Goal: Transaction & Acquisition: Download file/media

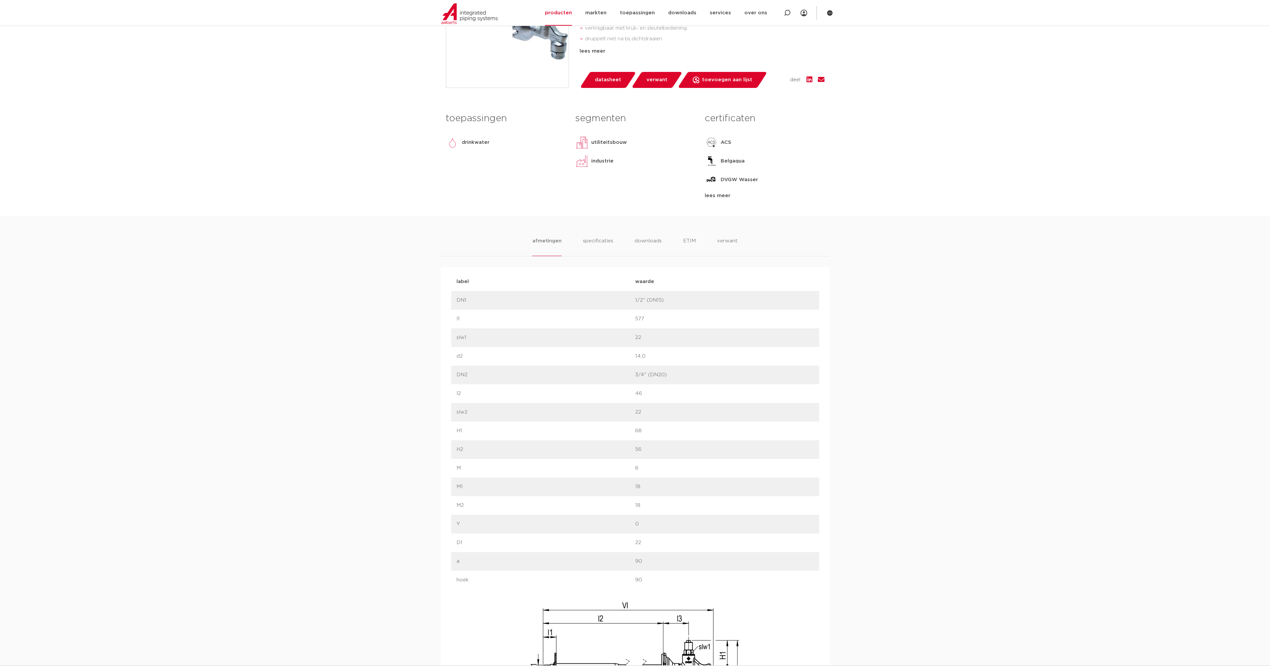
scroll to position [266, 0]
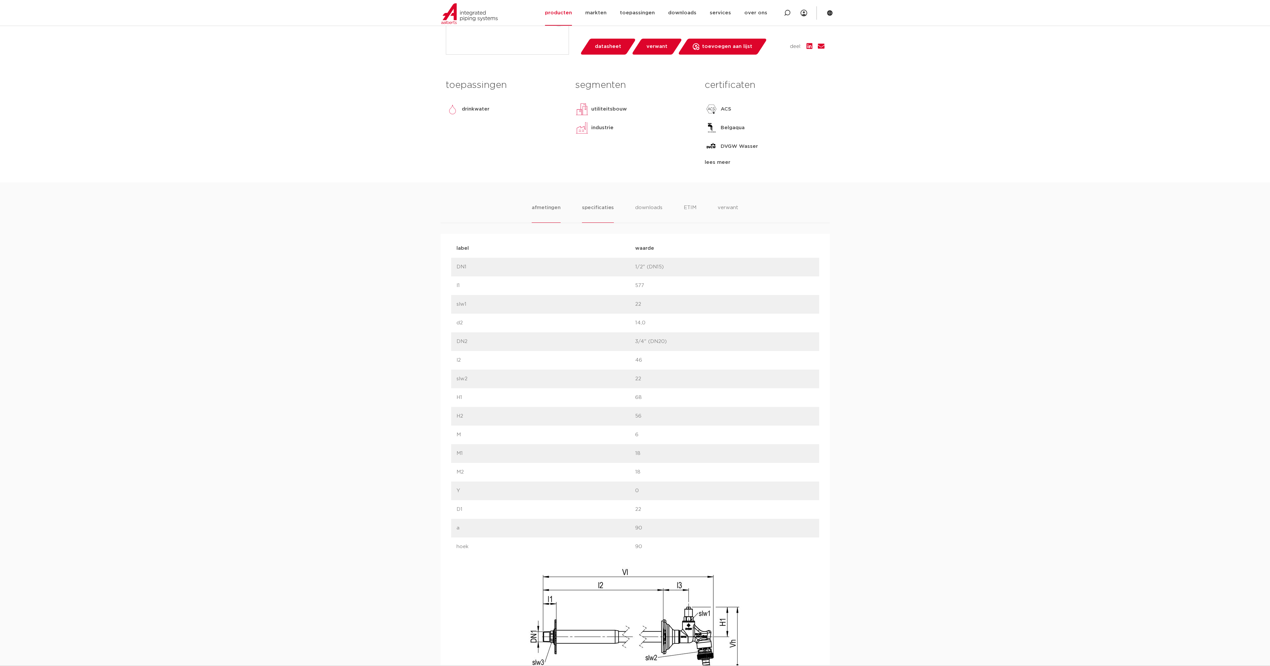
click at [588, 210] on li "specificaties" at bounding box center [598, 213] width 32 height 19
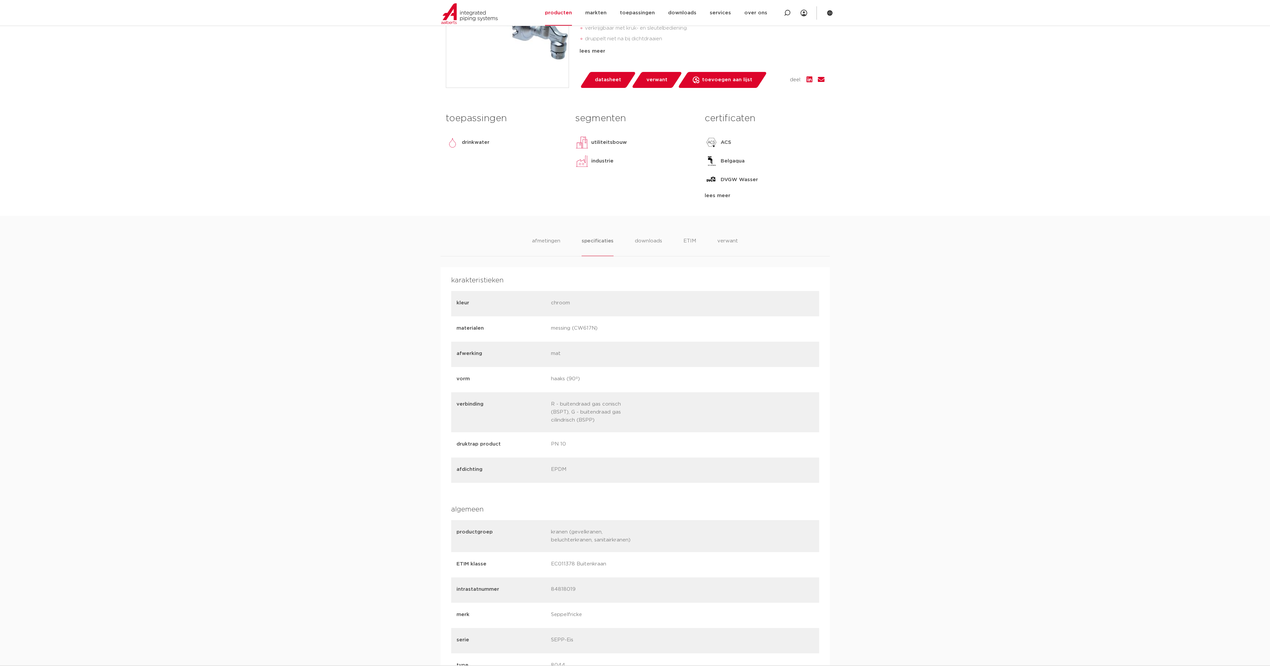
scroll to position [200, 0]
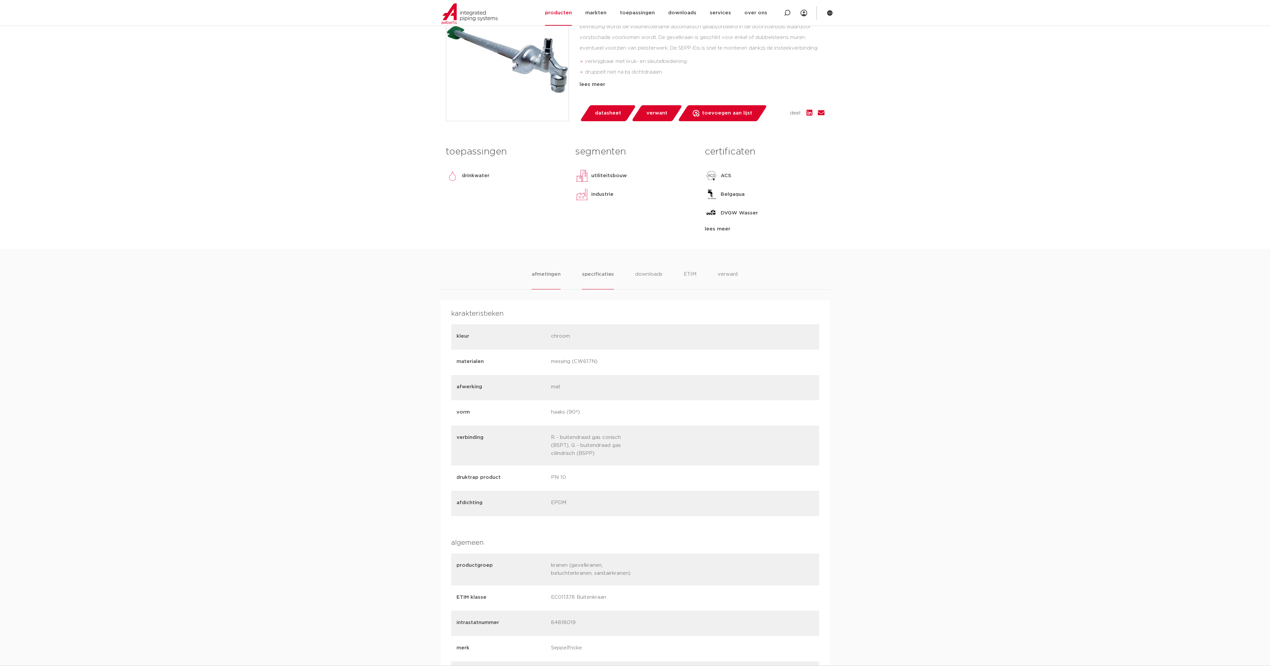
click at [543, 277] on li "afmetingen" at bounding box center [546, 279] width 29 height 19
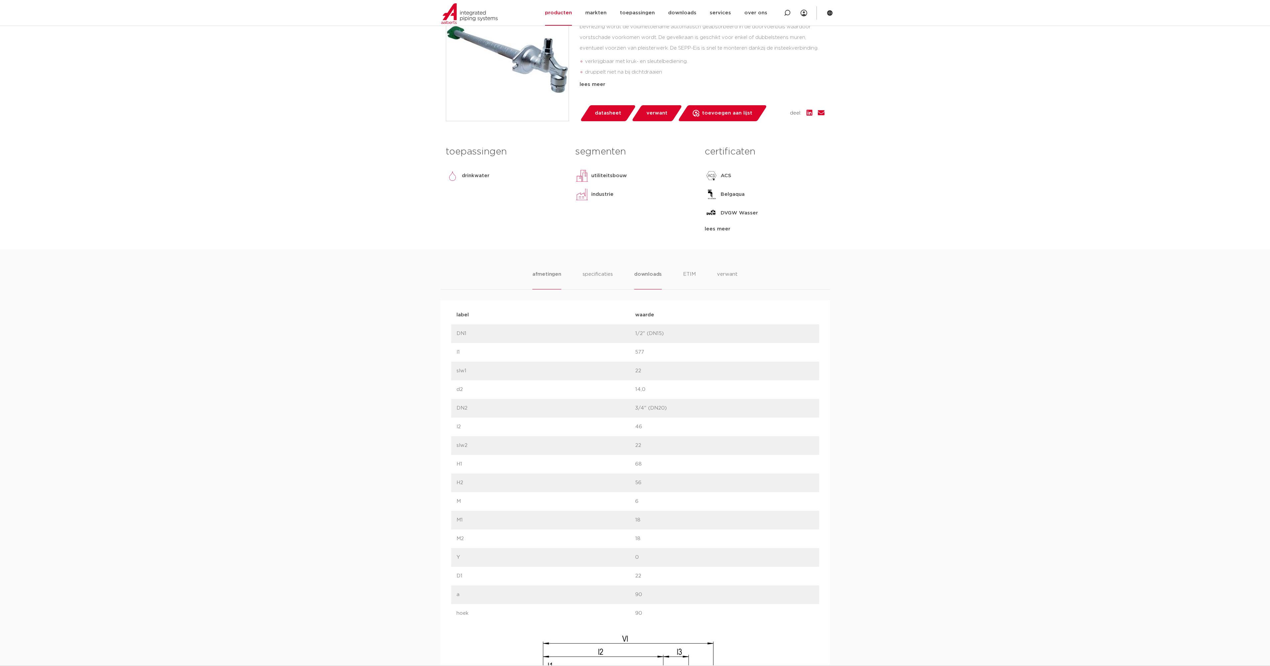
click at [657, 276] on li "downloads" at bounding box center [648, 279] width 28 height 19
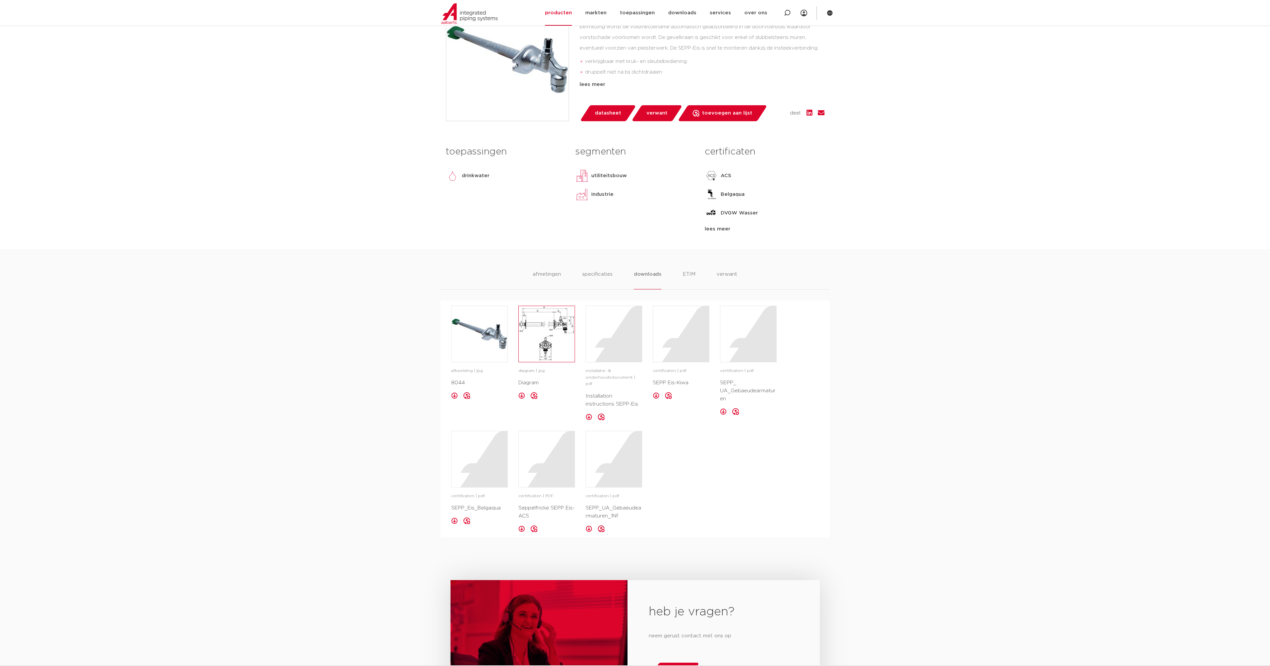
click at [538, 348] on img at bounding box center [547, 334] width 56 height 56
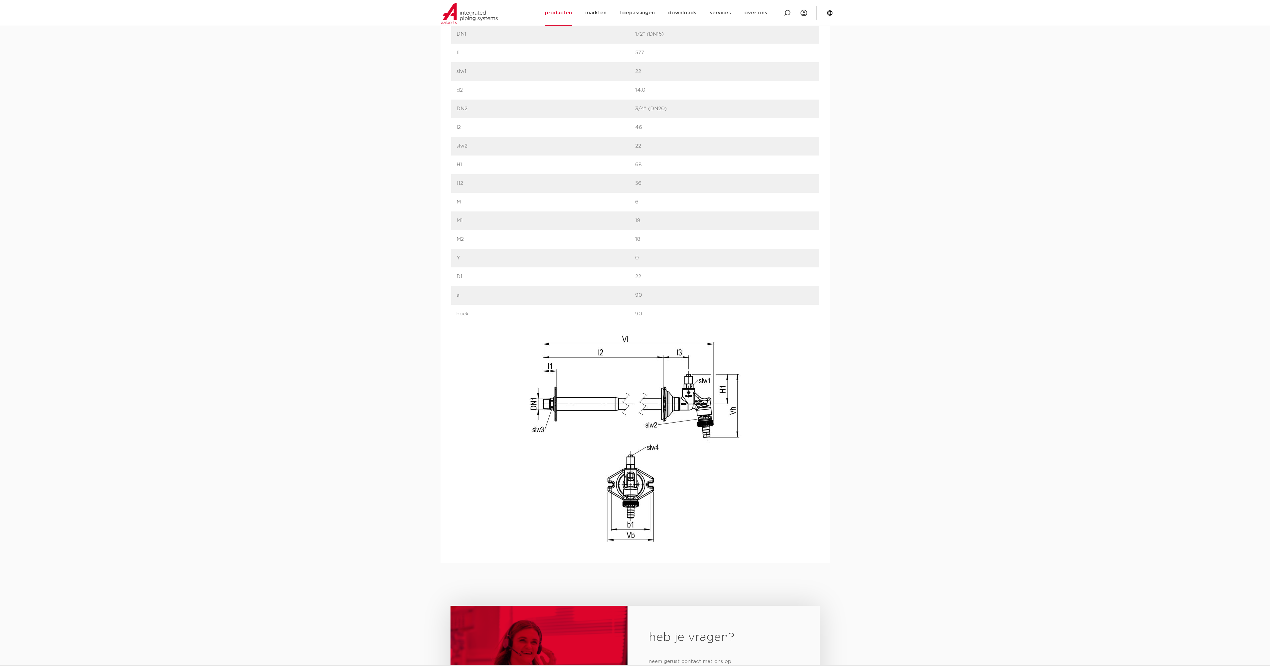
scroll to position [466, 0]
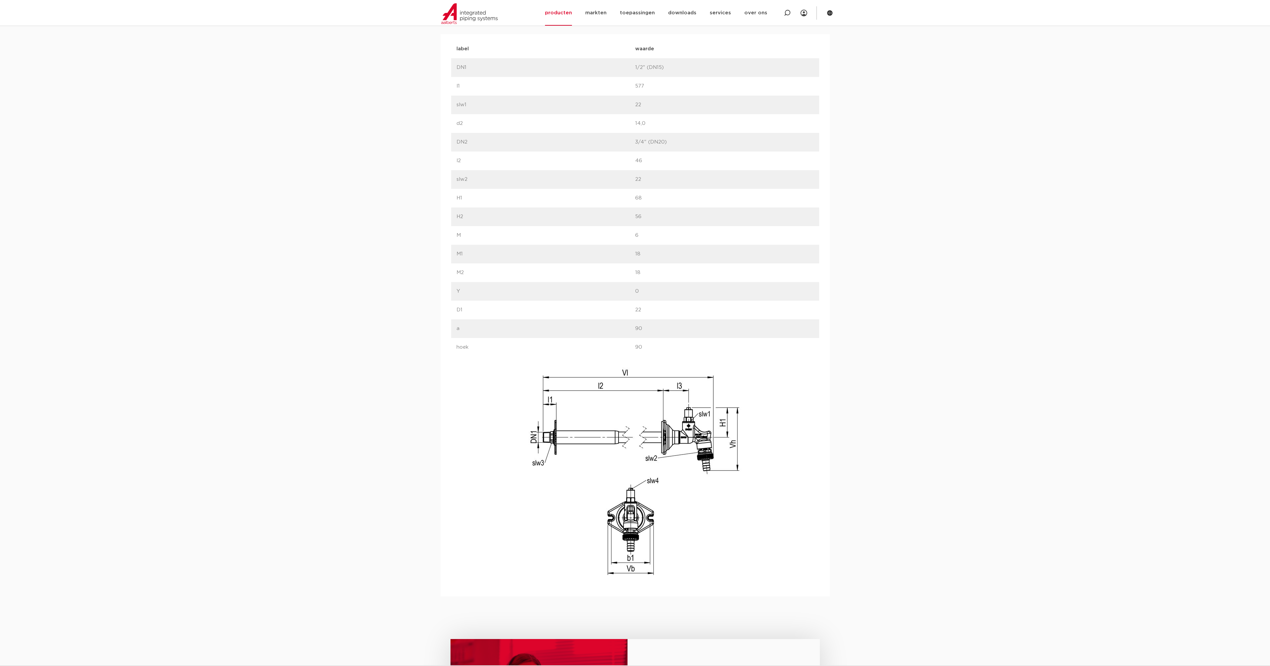
click at [1024, 418] on div "afmetingen specificaties downloads ETIM verwant [GEOGRAPHIC_DATA] specificaties…" at bounding box center [635, 289] width 1270 height 613
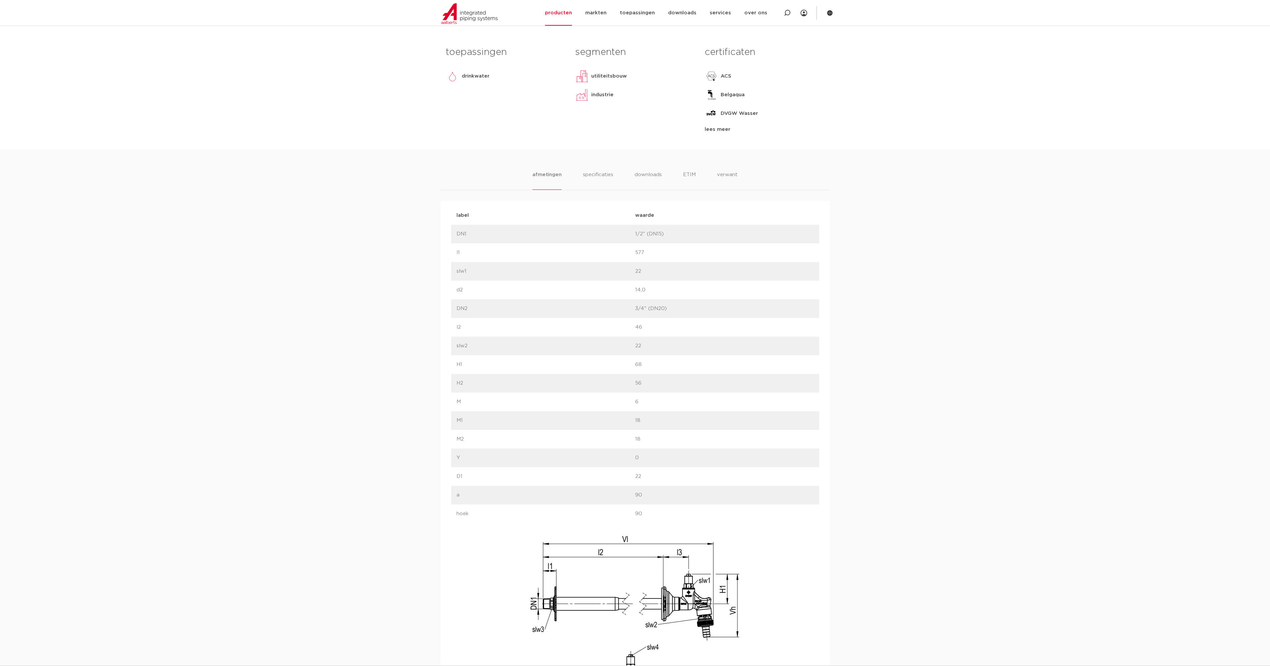
scroll to position [233, 0]
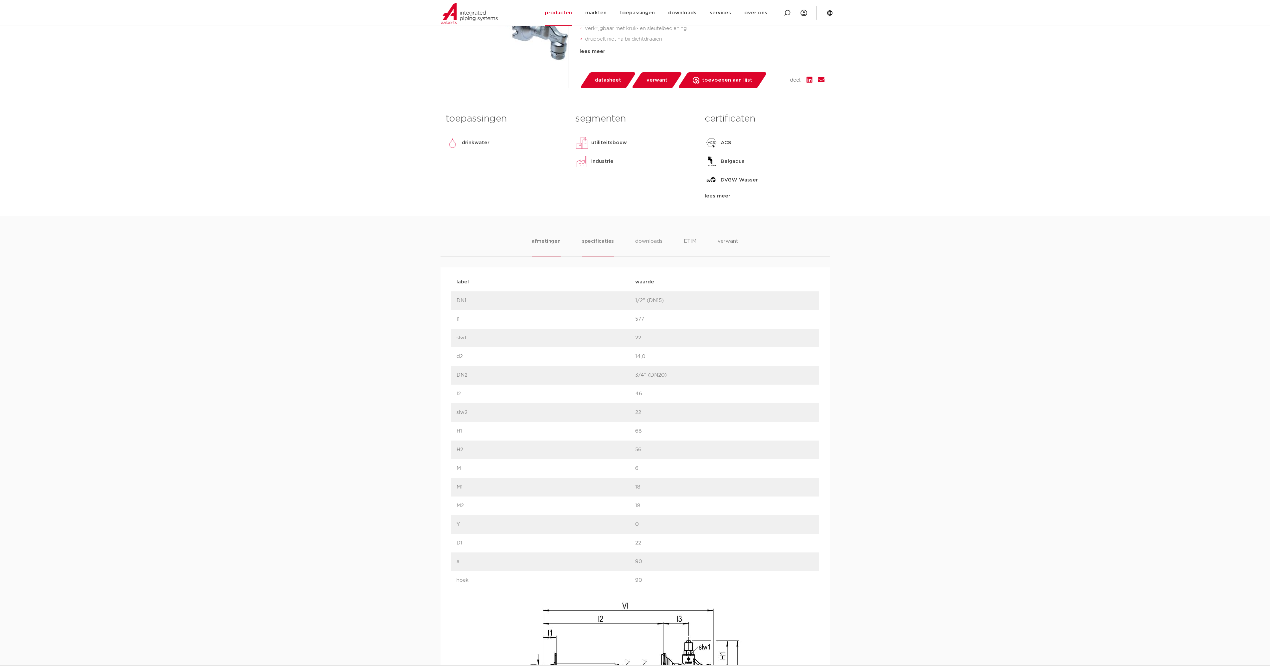
click at [600, 241] on li "specificaties" at bounding box center [598, 246] width 32 height 19
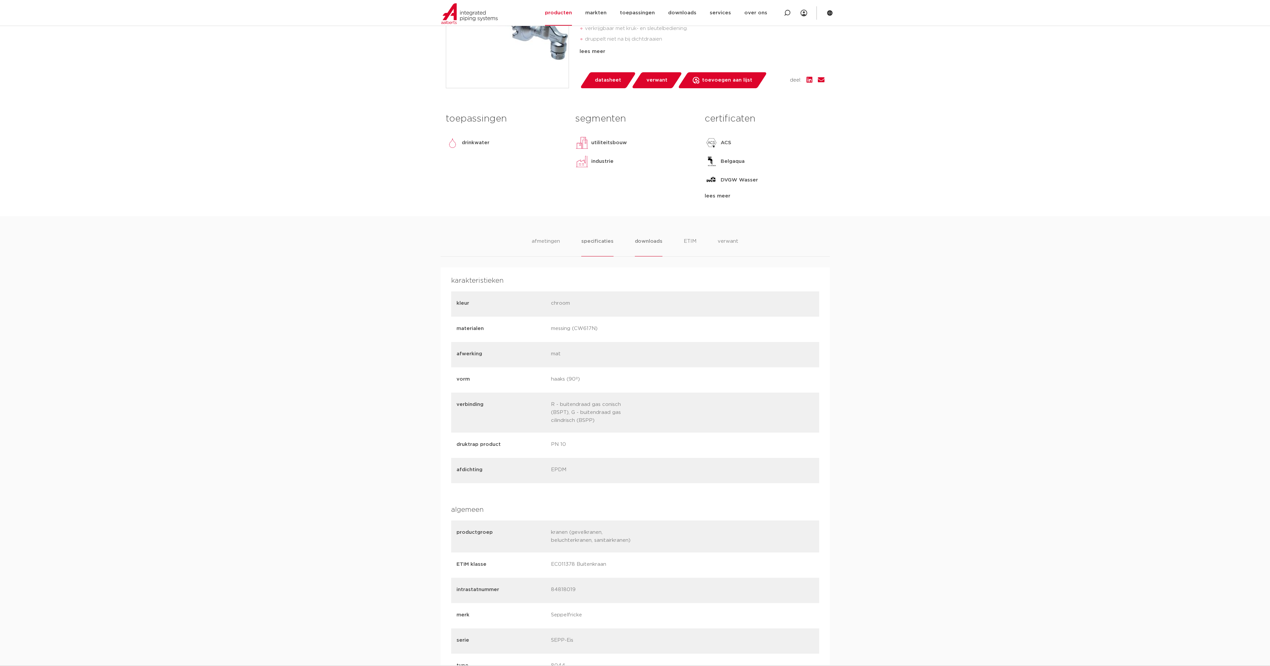
click at [650, 243] on li "downloads" at bounding box center [649, 246] width 28 height 19
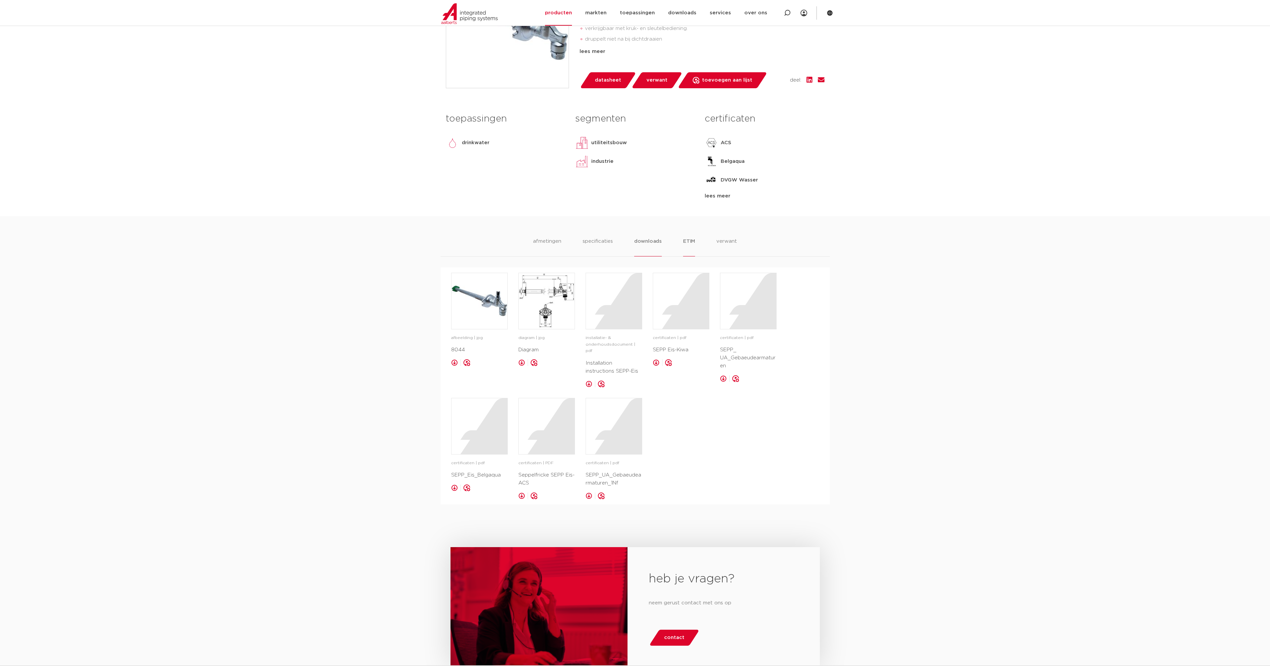
click at [692, 244] on li "ETIM" at bounding box center [689, 246] width 12 height 19
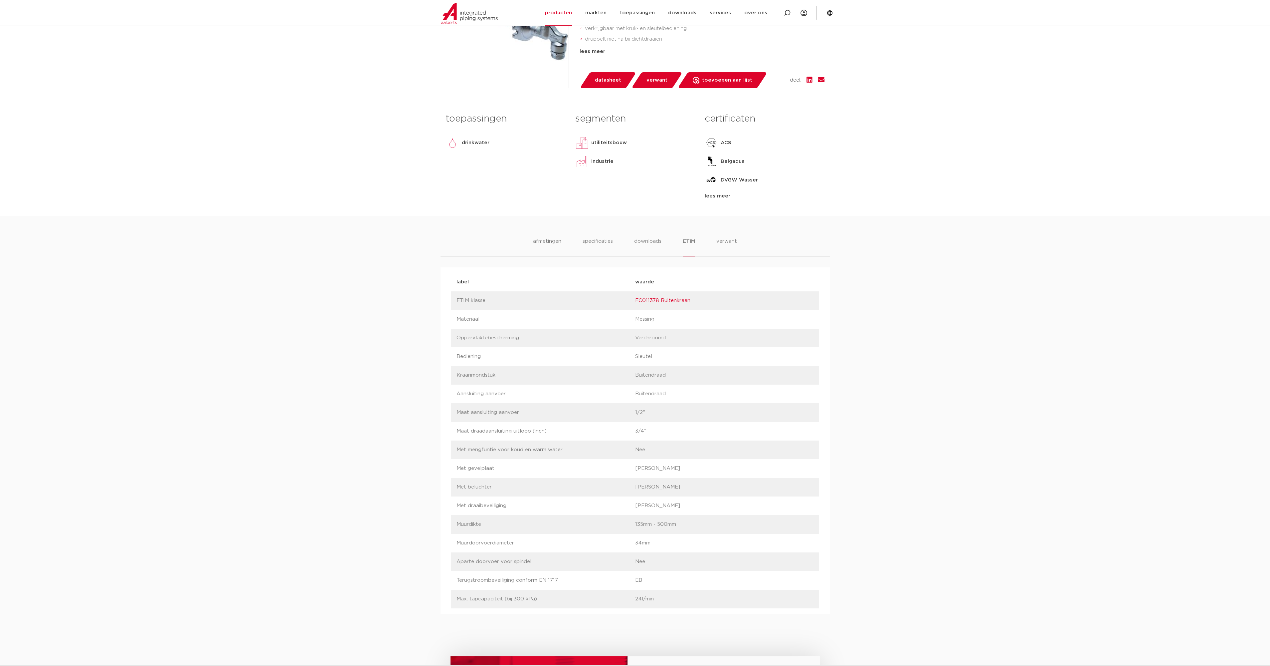
scroll to position [199, 0]
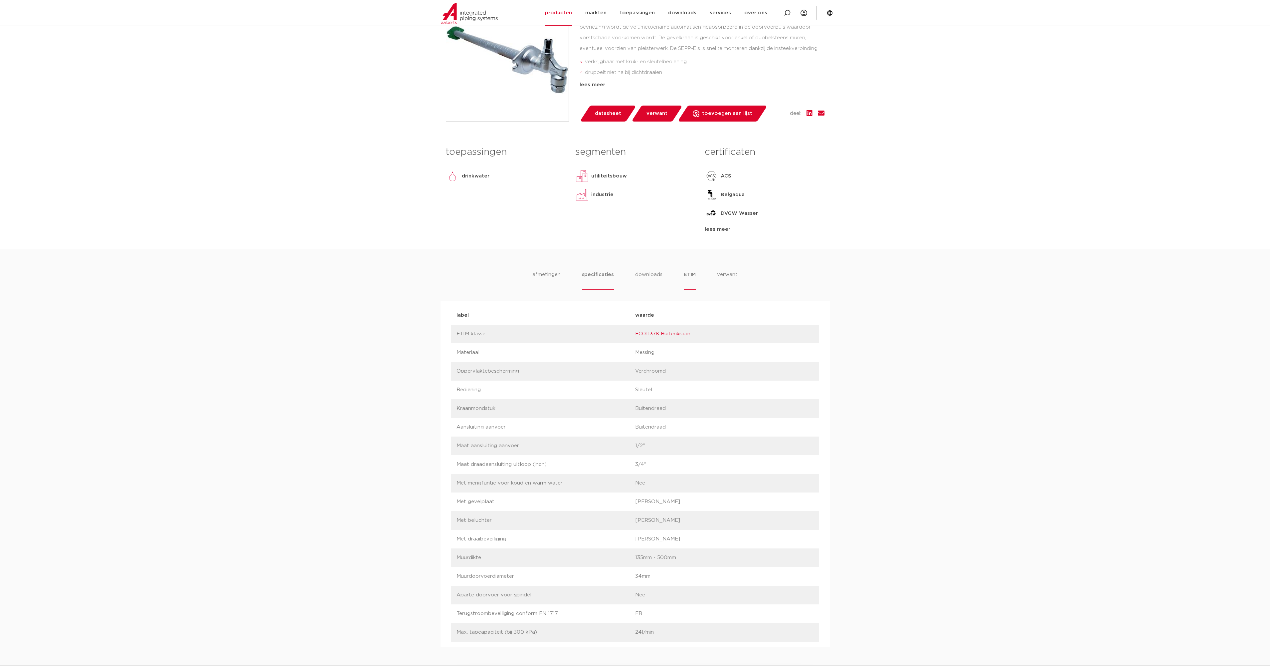
click at [598, 275] on li "specificaties" at bounding box center [598, 280] width 32 height 19
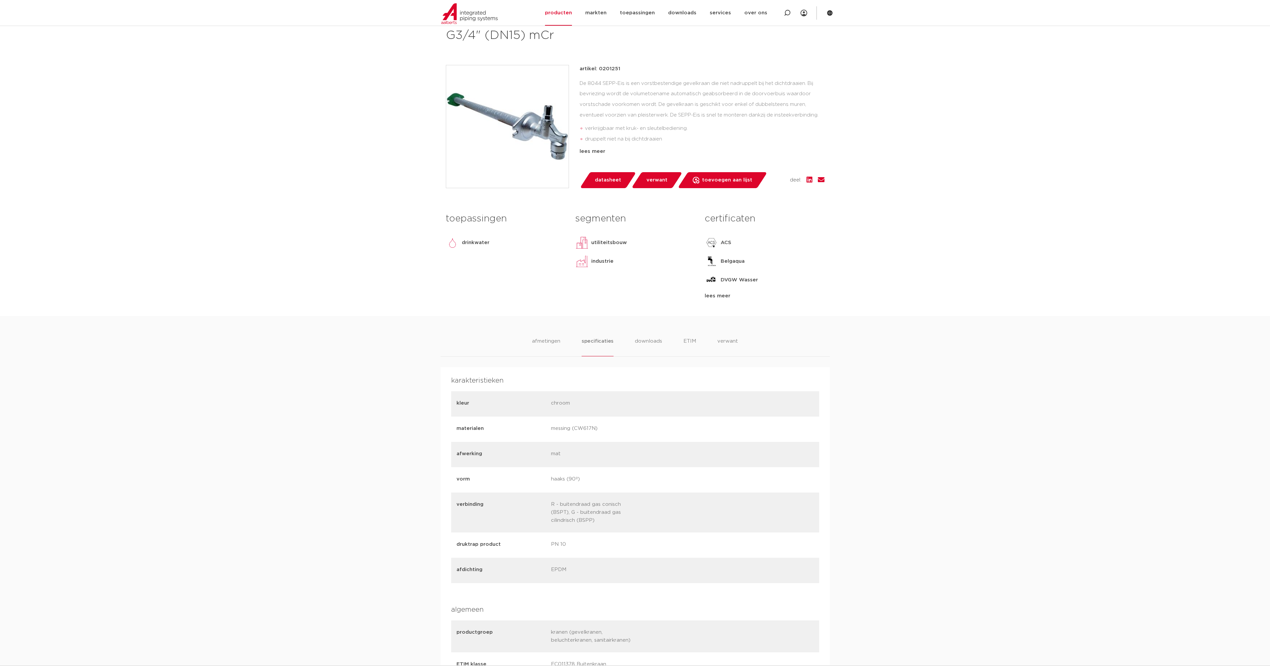
scroll to position [99, 0]
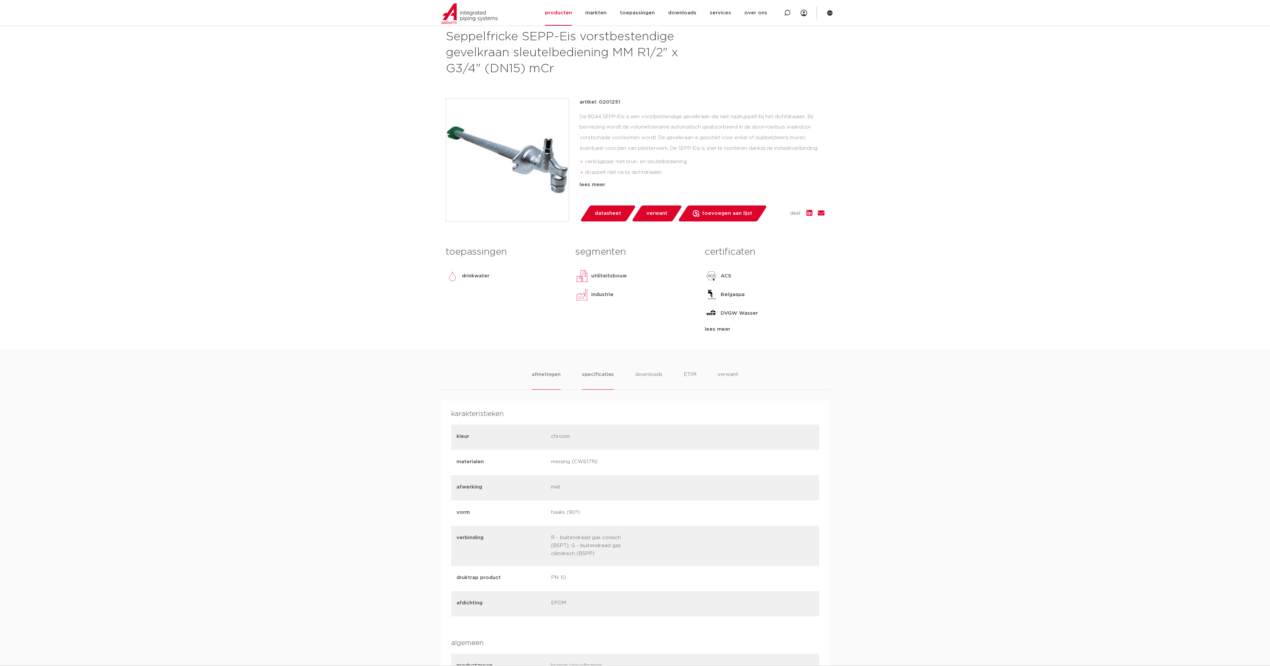
click at [544, 371] on li "afmetingen" at bounding box center [546, 379] width 29 height 19
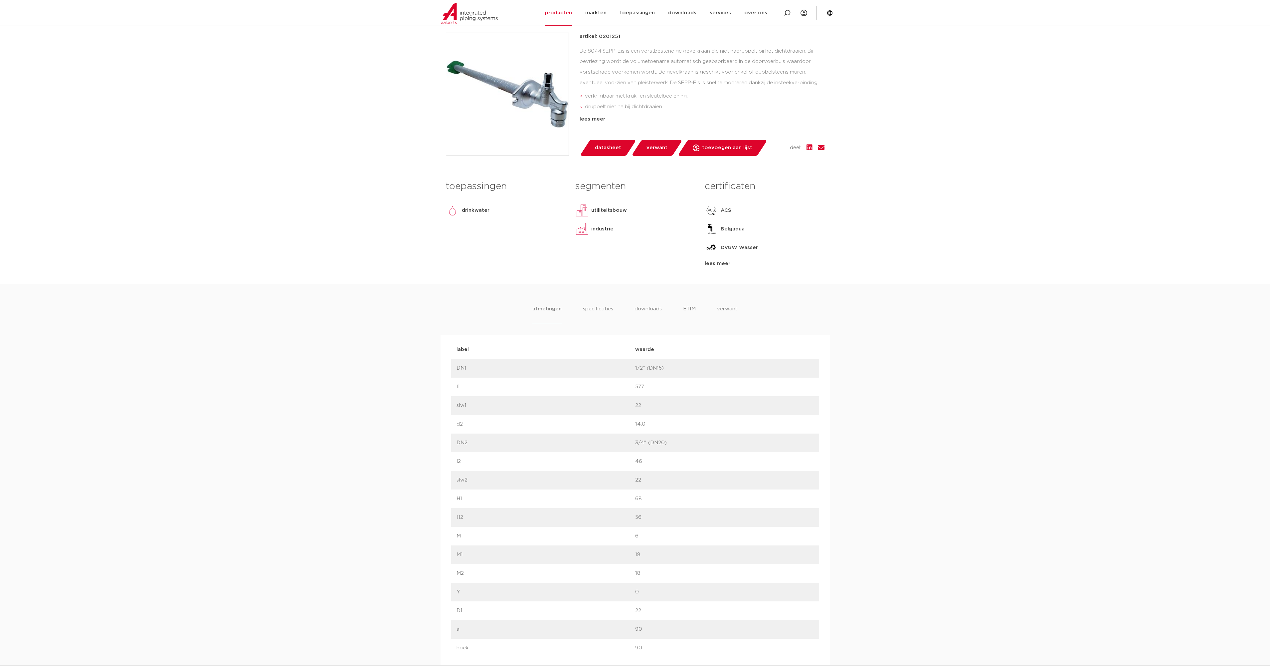
scroll to position [132, 0]
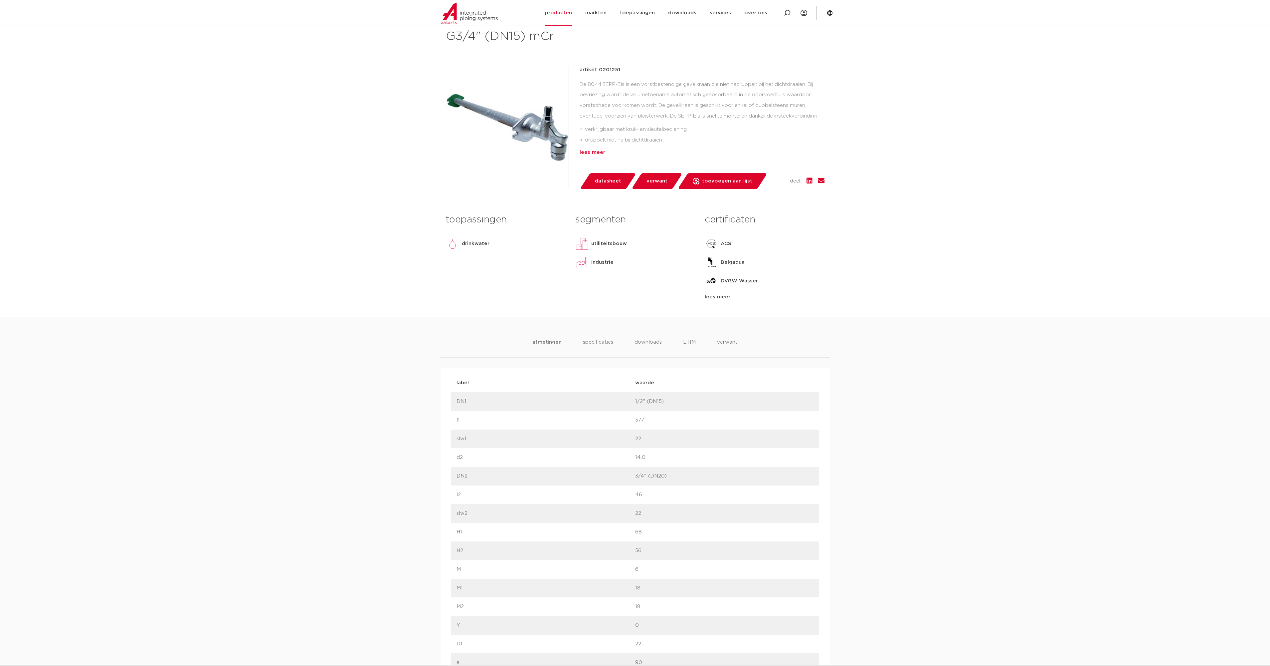
click at [594, 149] on div "lees meer" at bounding box center [702, 152] width 245 height 8
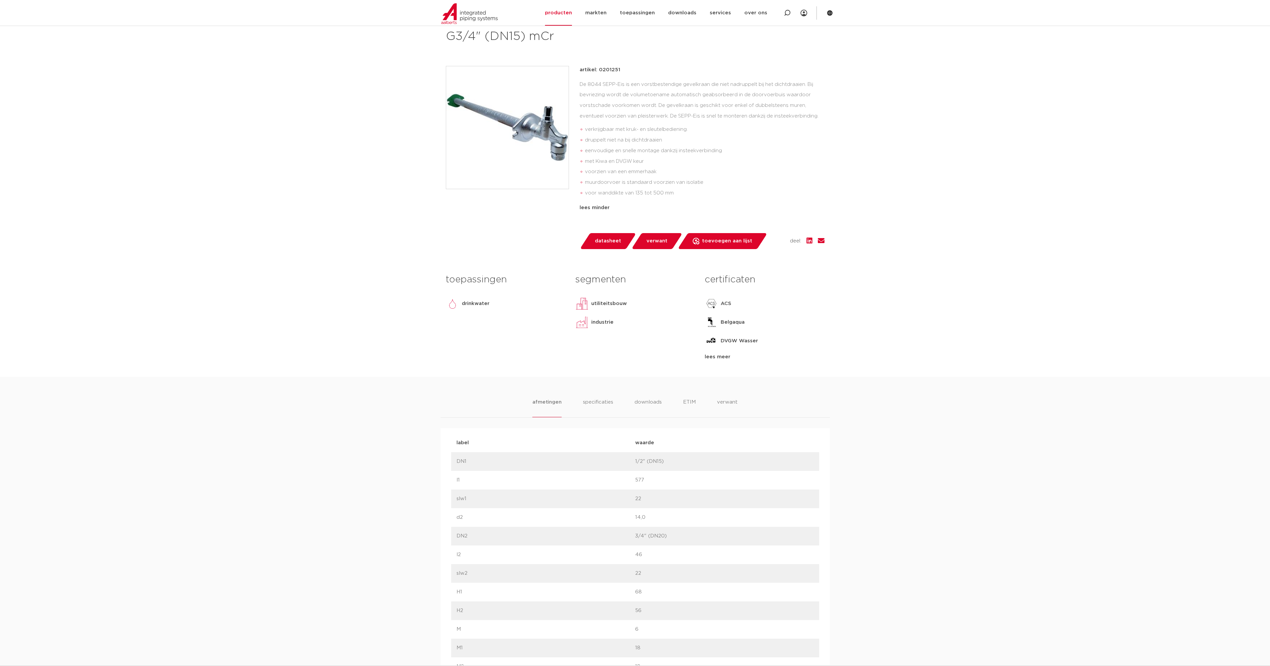
click at [606, 246] on span "datasheet" at bounding box center [608, 241] width 26 height 11
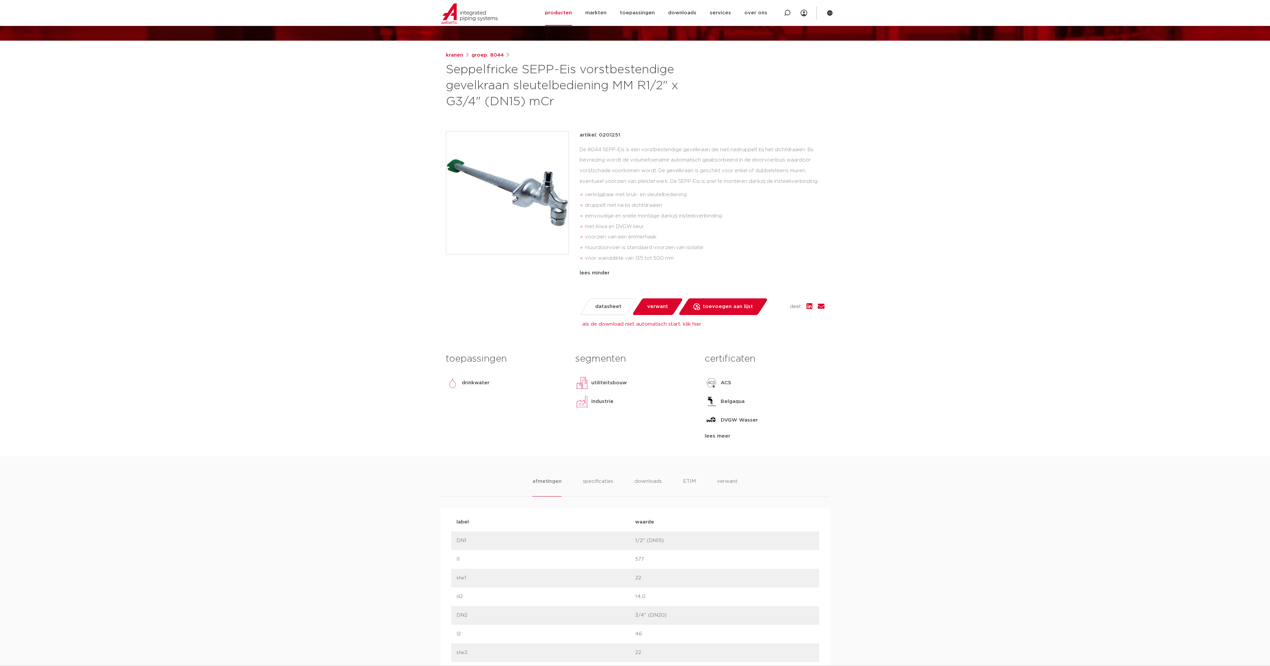
scroll to position [33, 0]
